Goal: Task Accomplishment & Management: Manage account settings

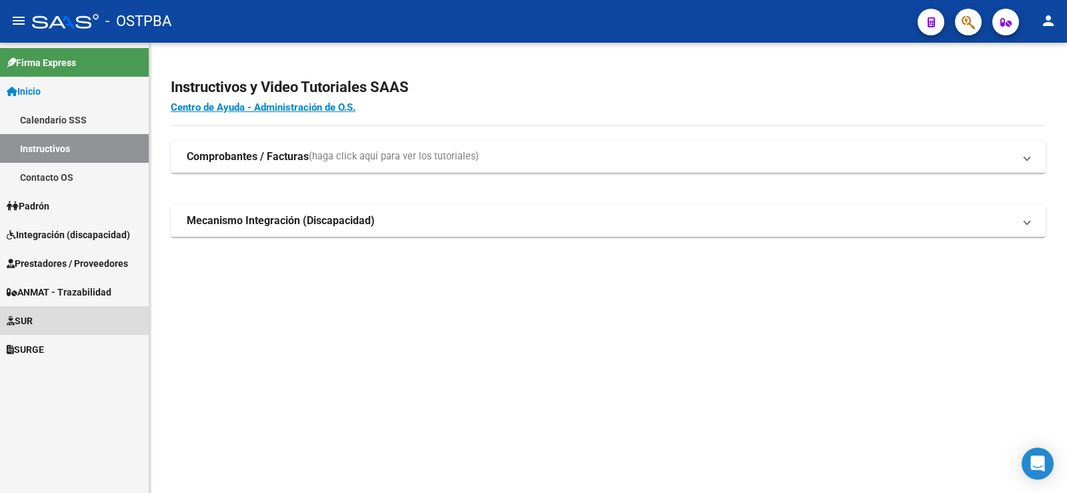
click at [29, 320] on span "SUR" at bounding box center [20, 320] width 26 height 15
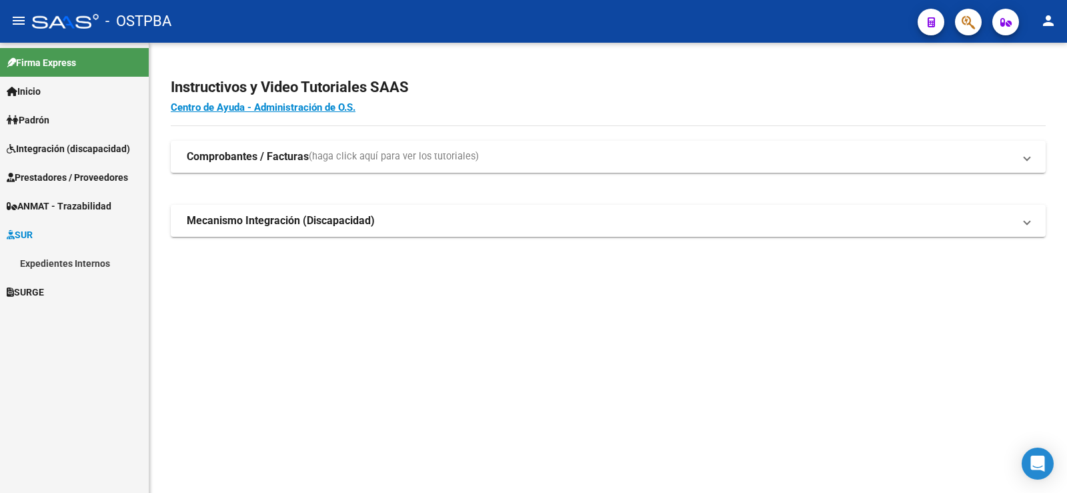
click at [61, 263] on link "Expedientes Internos" at bounding box center [74, 263] width 149 height 29
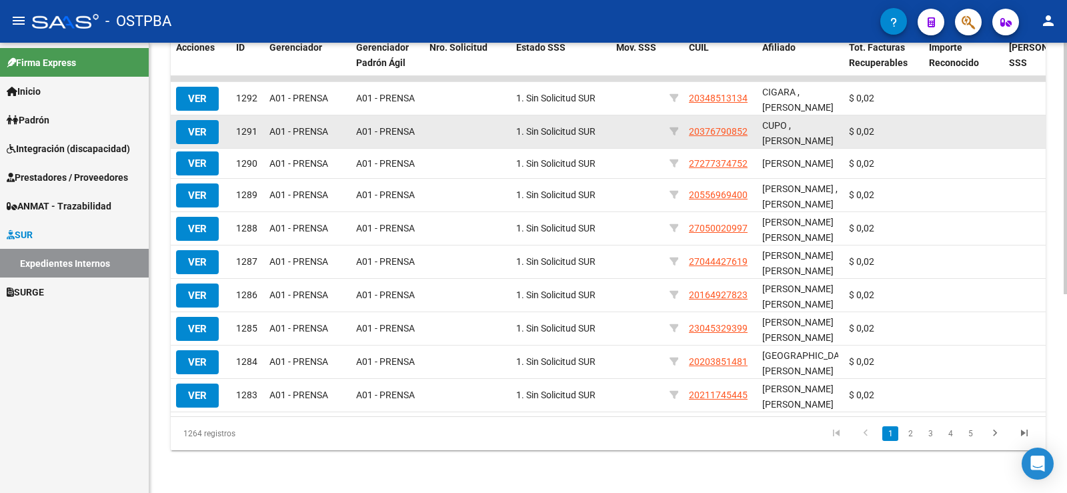
scroll to position [357, 0]
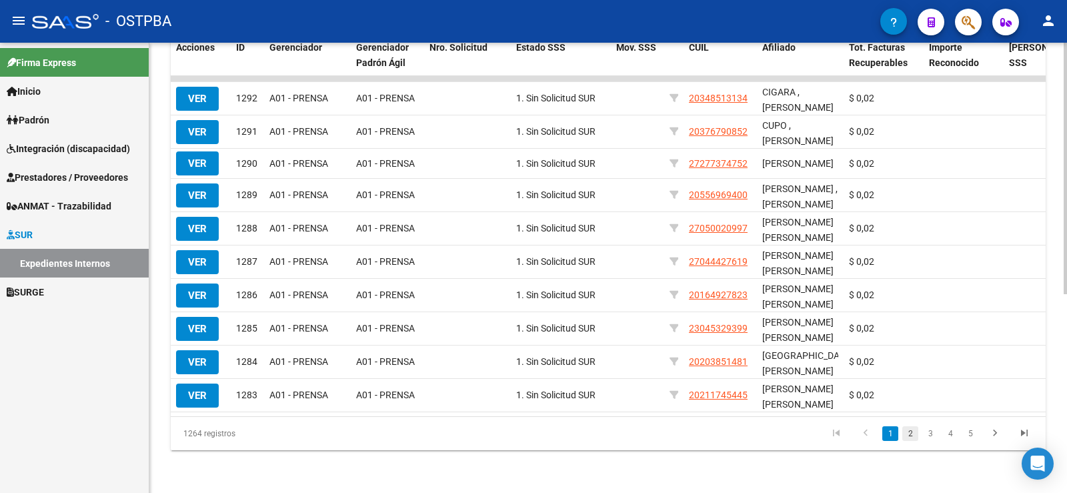
click at [910, 436] on link "2" at bounding box center [910, 433] width 16 height 15
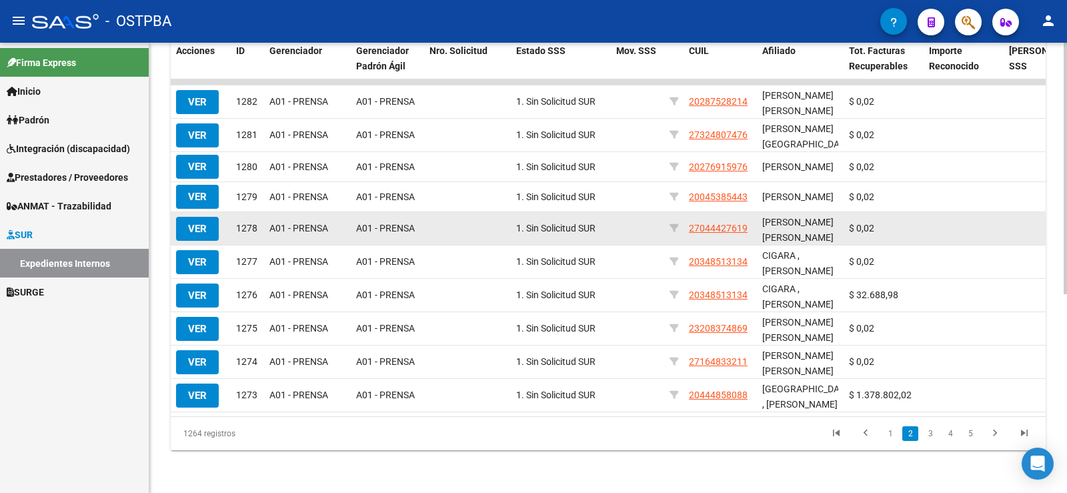
click at [984, 212] on datatable-body-cell at bounding box center [963, 228] width 80 height 33
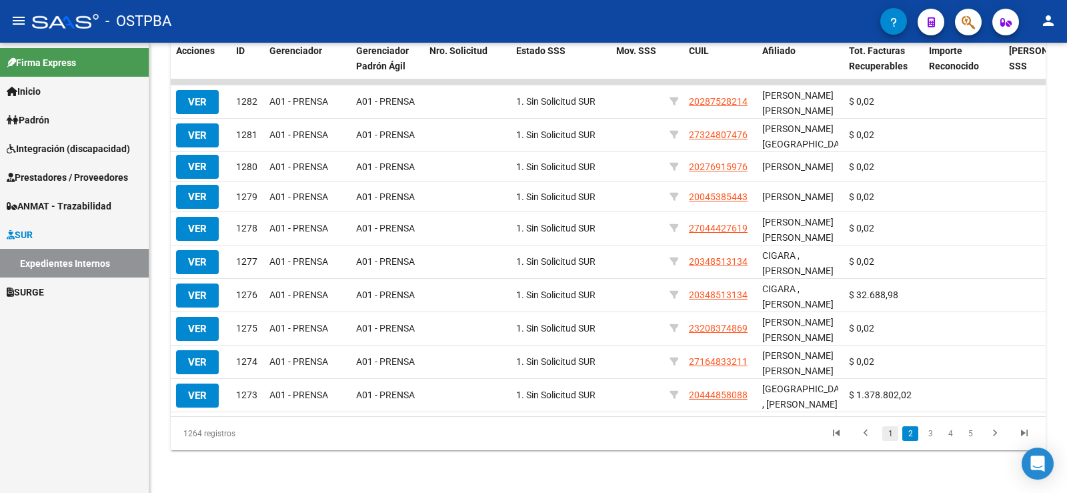
click at [889, 431] on link "1" at bounding box center [890, 433] width 16 height 15
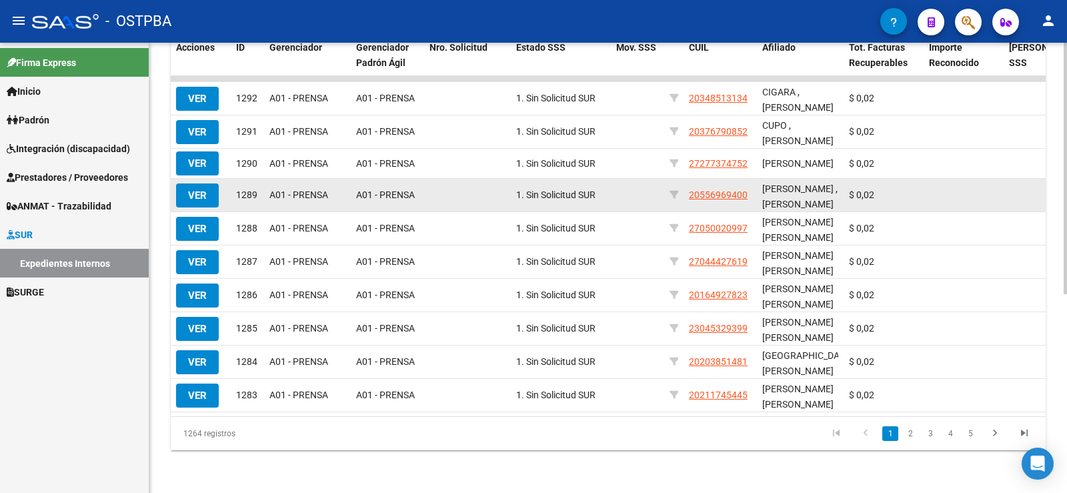
click at [193, 189] on span "VER" at bounding box center [197, 195] width 19 height 12
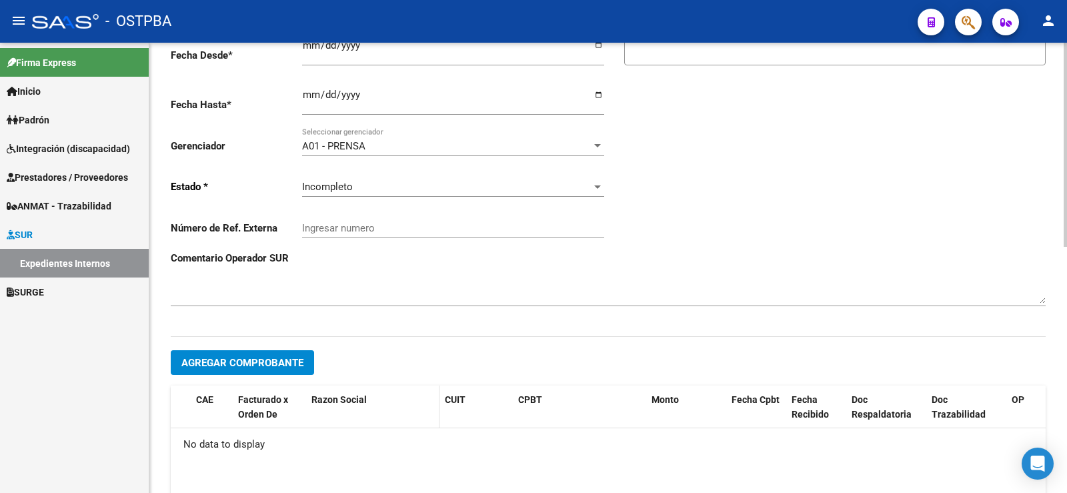
scroll to position [333, 0]
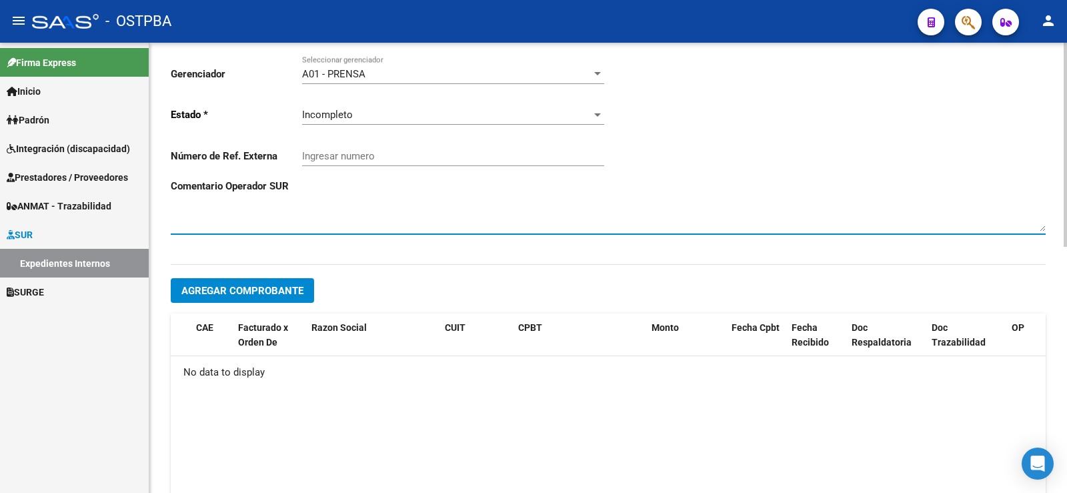
click at [237, 220] on textarea at bounding box center [608, 218] width 875 height 27
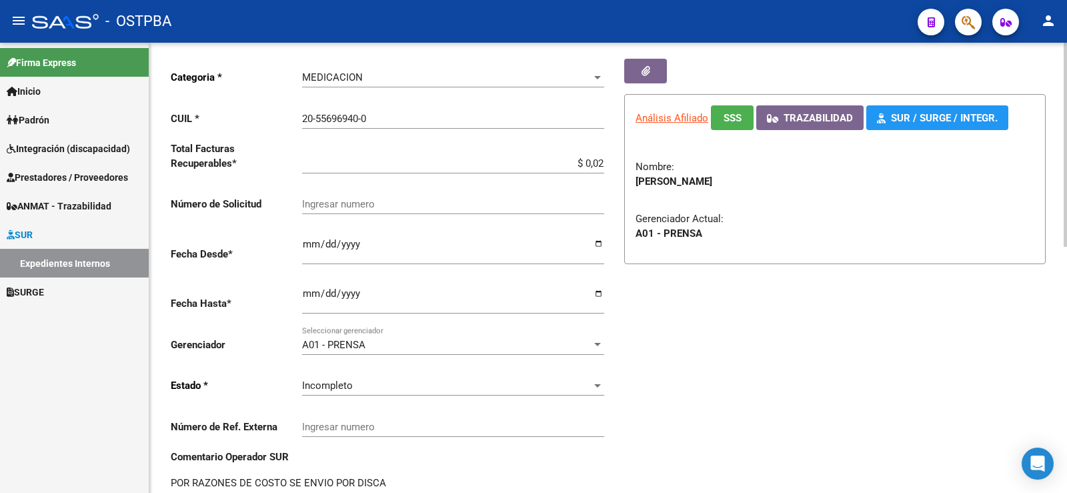
scroll to position [0, 0]
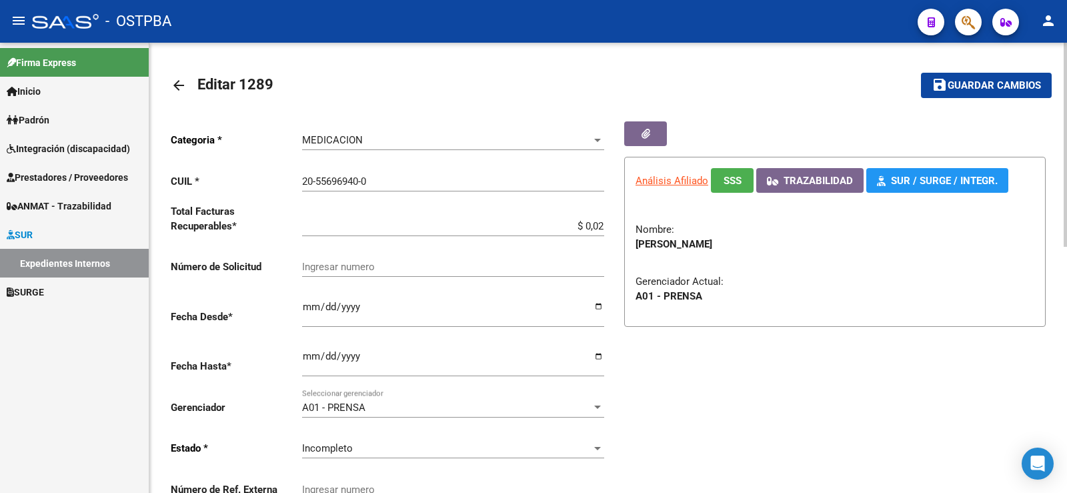
type textarea "POR RAZONES DE COSTO SE ENVIO POR DISCA"
click at [975, 87] on span "Guardar cambios" at bounding box center [993, 86] width 93 height 12
click at [91, 341] on div "Firma Express Inicio Calendario SSS Instructivos Contacto OS Padrón Padrón Ágil…" at bounding box center [74, 268] width 149 height 450
